Goal: Information Seeking & Learning: Find specific fact

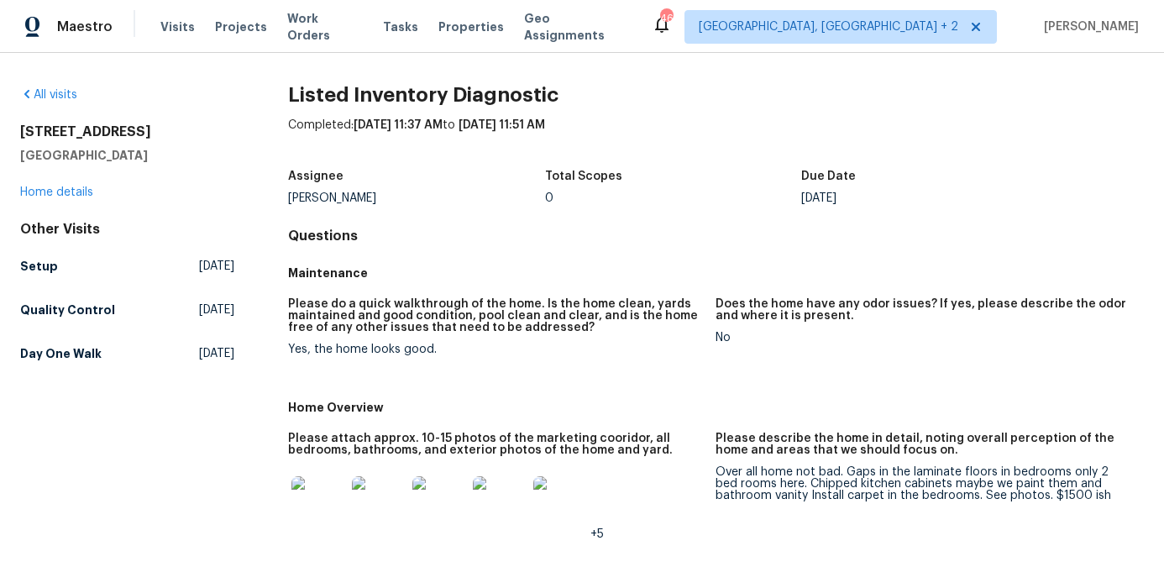
scroll to position [121, 0]
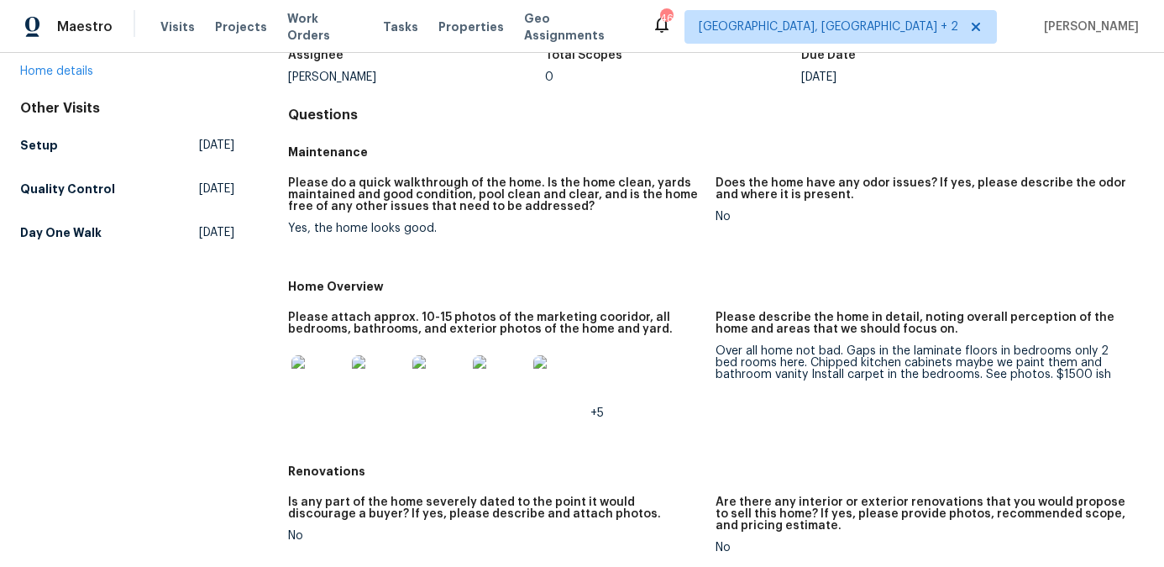
click at [325, 376] on img at bounding box center [319, 382] width 54 height 54
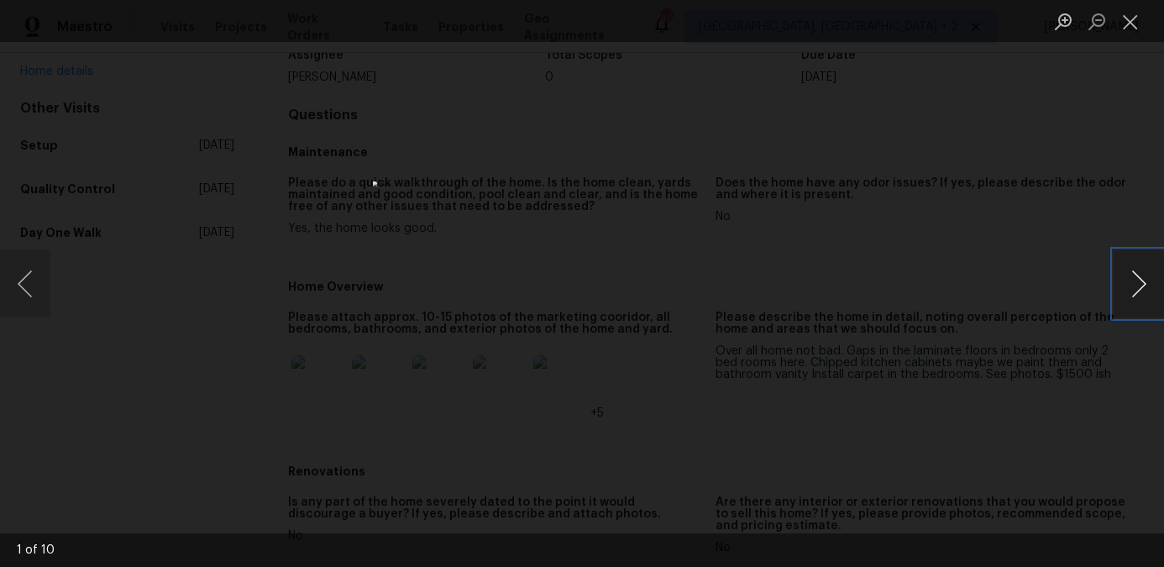
click at [1143, 276] on button "Next image" at bounding box center [1139, 283] width 50 height 67
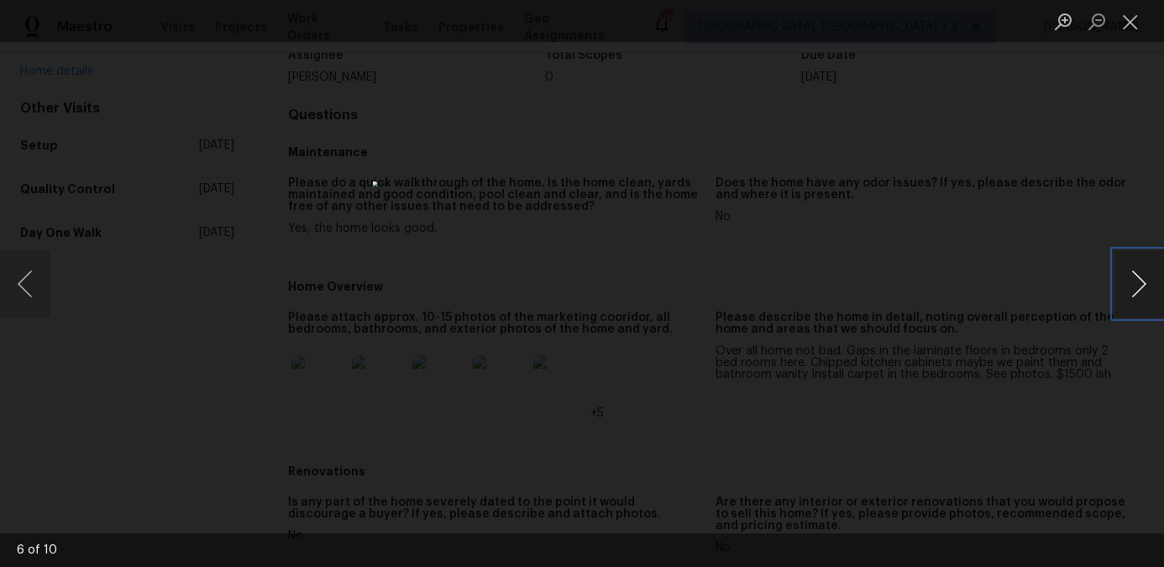
click at [1143, 276] on button "Next image" at bounding box center [1139, 283] width 50 height 67
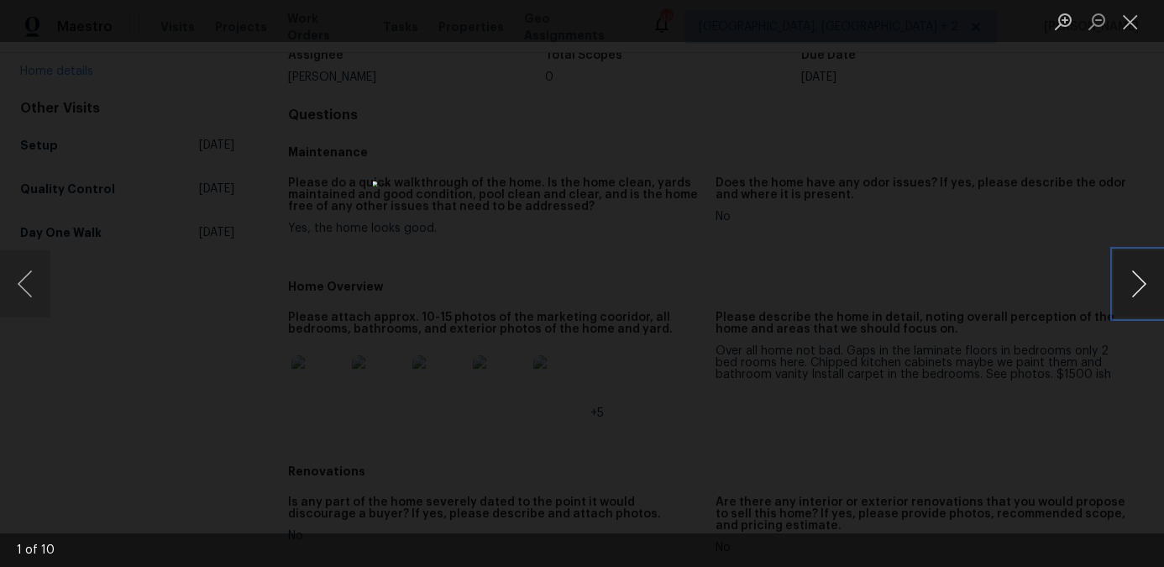
click at [1143, 276] on button "Next image" at bounding box center [1139, 283] width 50 height 67
click at [1138, 18] on button "Close lightbox" at bounding box center [1131, 21] width 34 height 29
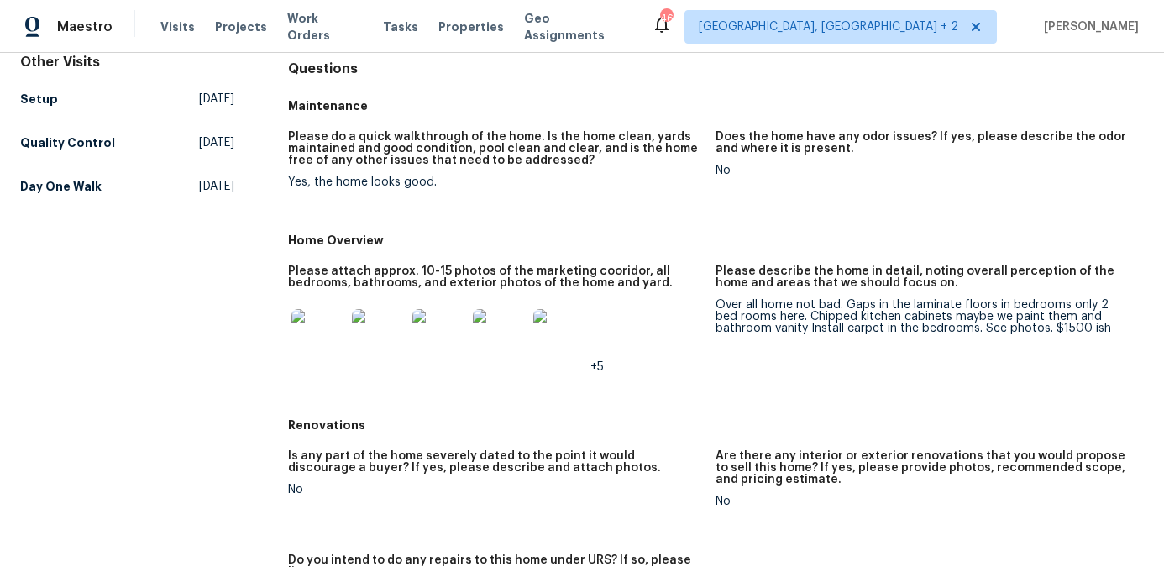
scroll to position [0, 0]
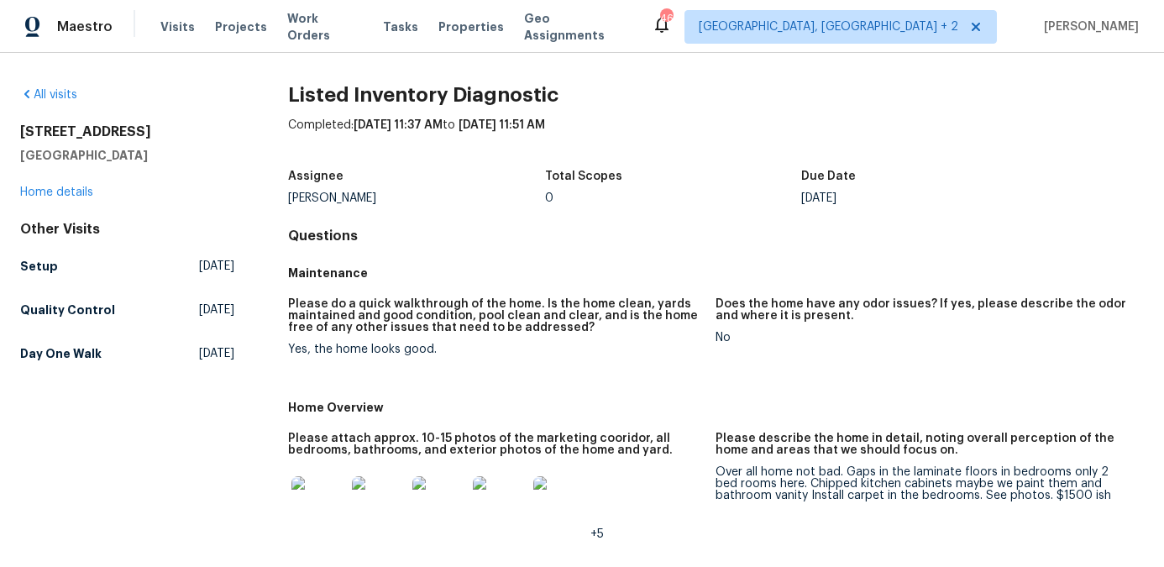
drag, startPoint x: 183, startPoint y: 159, endPoint x: 22, endPoint y: 132, distance: 163.5
click at [22, 132] on div "[STREET_ADDRESS]" at bounding box center [127, 144] width 214 height 40
copy div "[STREET_ADDRESS]"
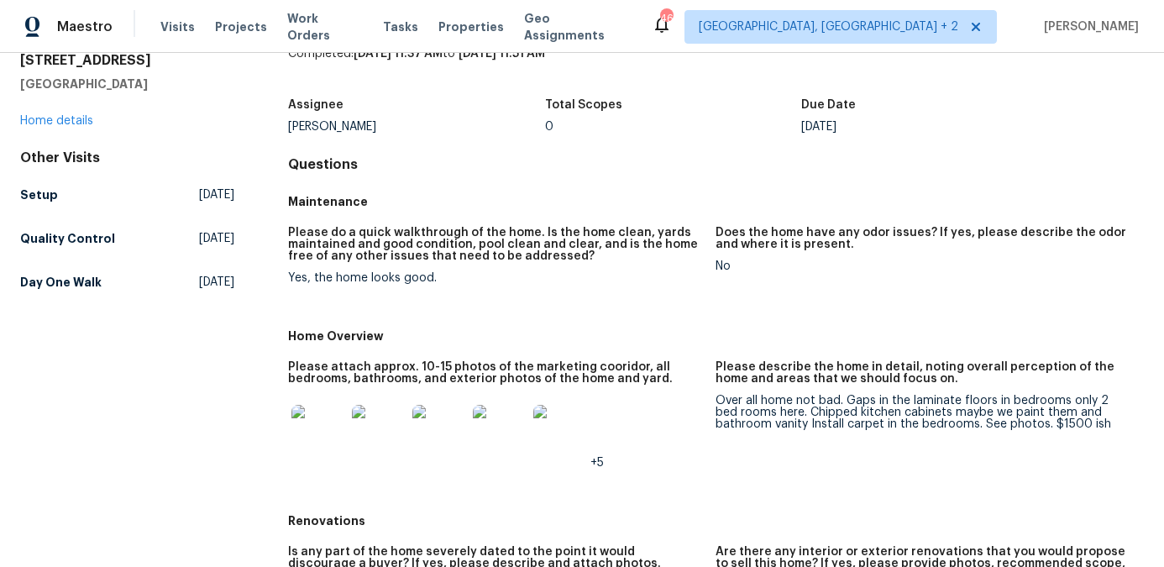
scroll to position [83, 0]
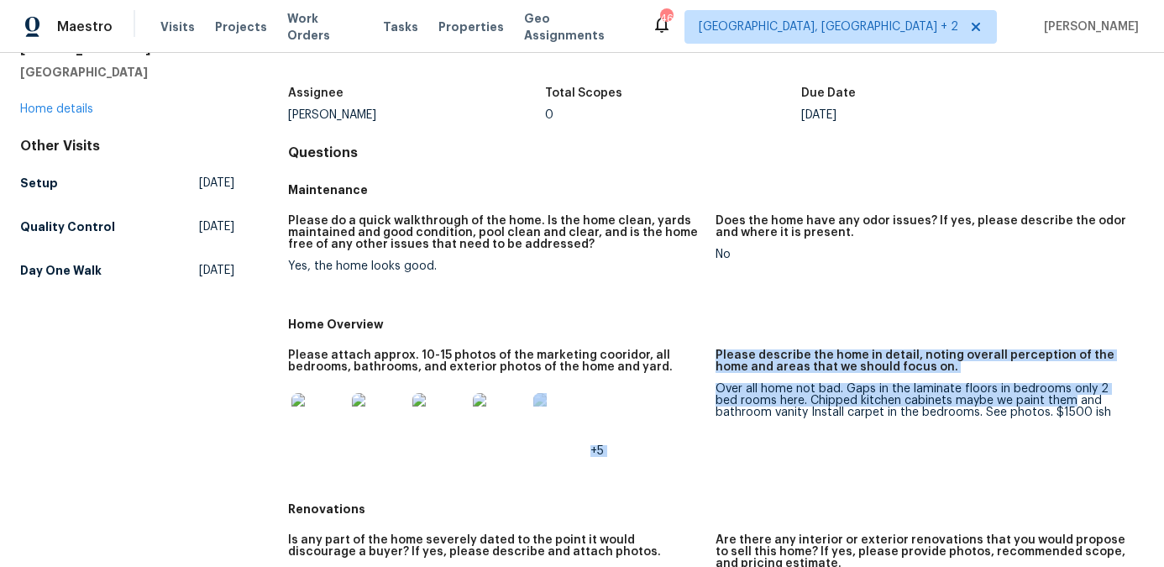
drag, startPoint x: 712, startPoint y: 390, endPoint x: 1043, endPoint y: 401, distance: 330.4
click at [1043, 401] on div "Please attach approx. 10-15 photos of the marketing cooridor, all bedrooms, bat…" at bounding box center [716, 416] width 856 height 155
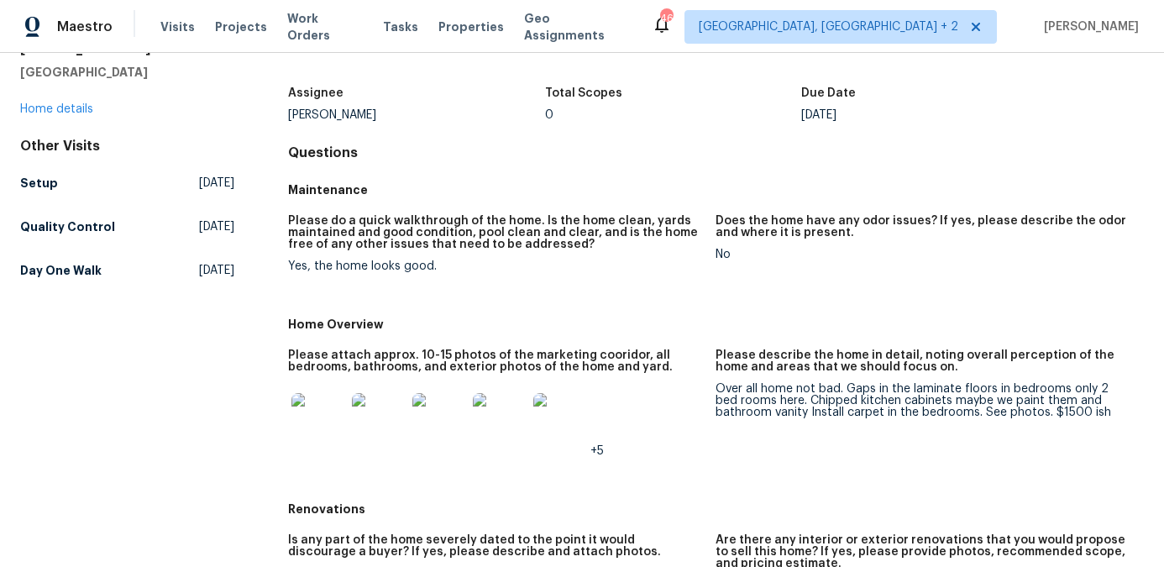
click at [1072, 438] on figure "Please describe the home in detail, noting overall perception of the home and a…" at bounding box center [930, 416] width 428 height 134
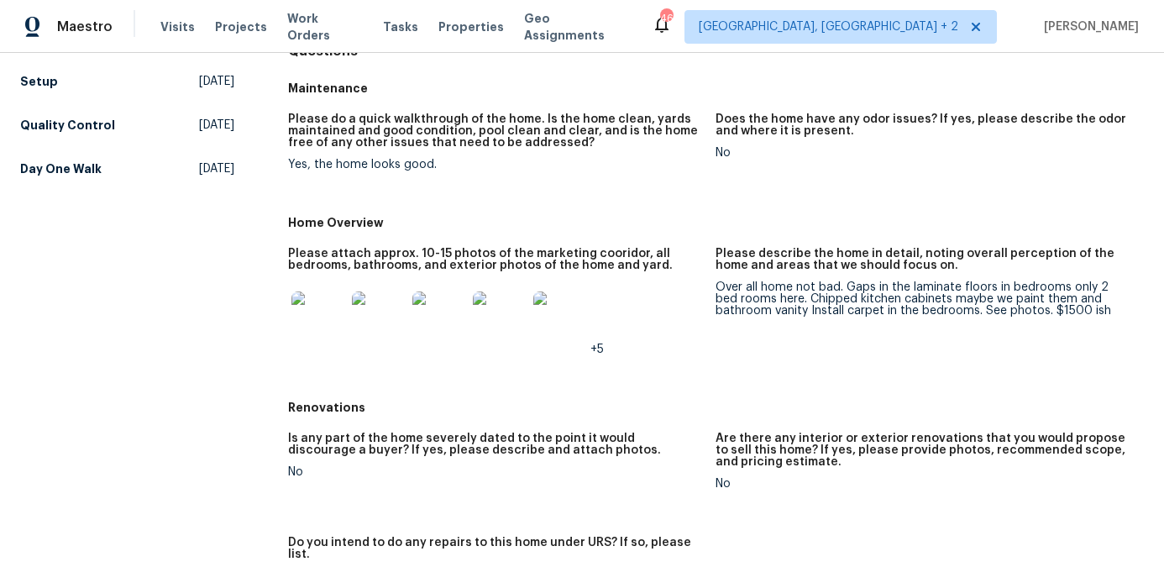
scroll to position [188, 0]
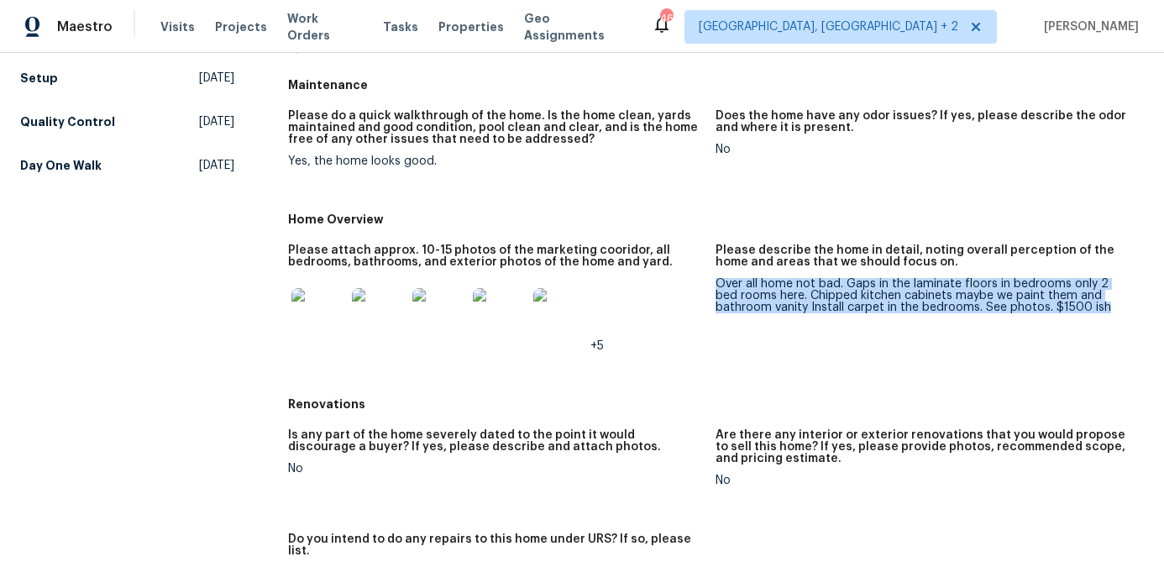
drag, startPoint x: 1054, startPoint y: 313, endPoint x: 719, endPoint y: 281, distance: 336.0
click at [719, 281] on figure "Please describe the home in detail, noting overall perception of the home and a…" at bounding box center [930, 311] width 428 height 134
copy div "Over all home not bad. Gaps in the laminate floors in bedrooms only 2 bed rooms…"
